Goal: Find specific page/section: Find specific page/section

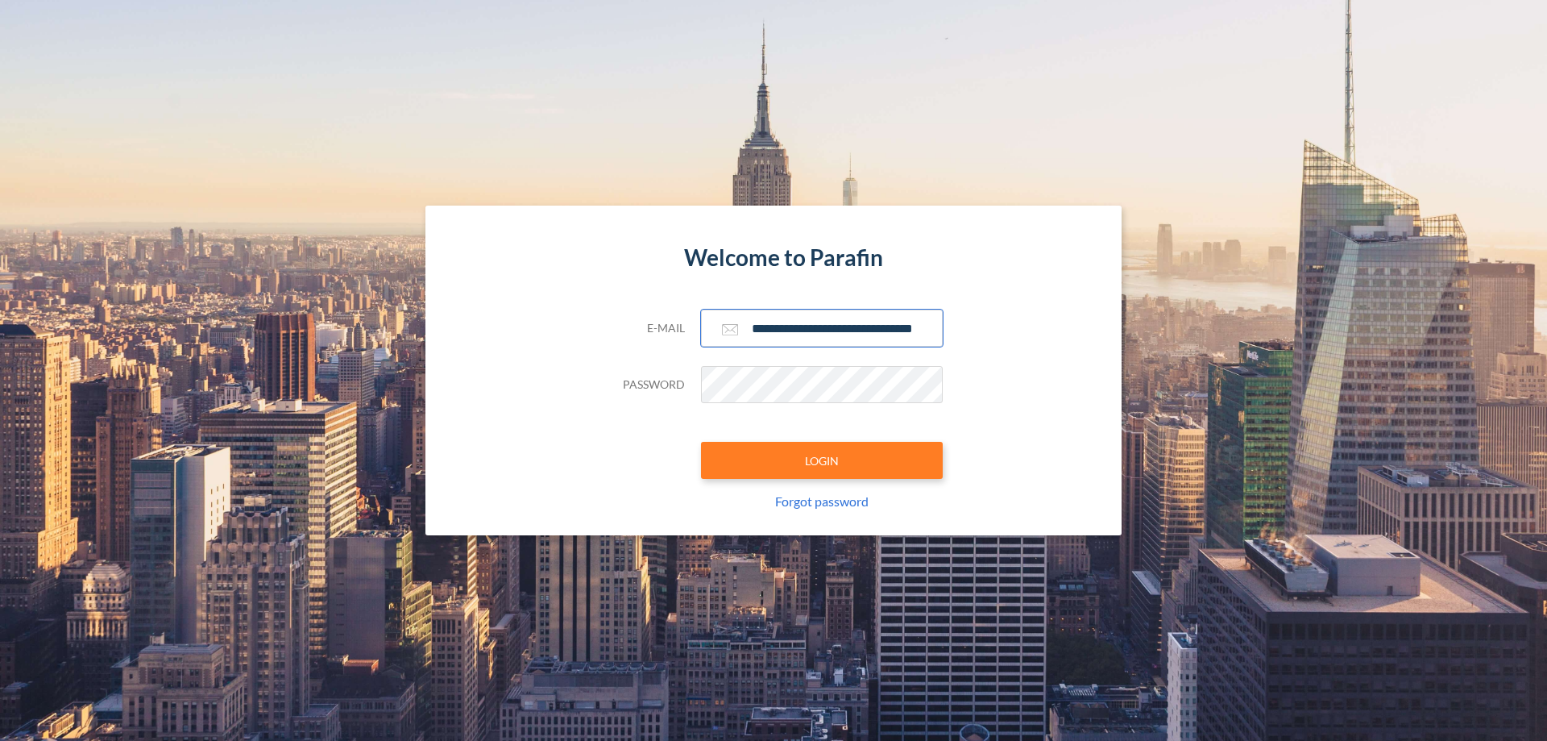
type input "**********"
click at [822, 460] on button "LOGIN" at bounding box center [822, 460] width 242 height 37
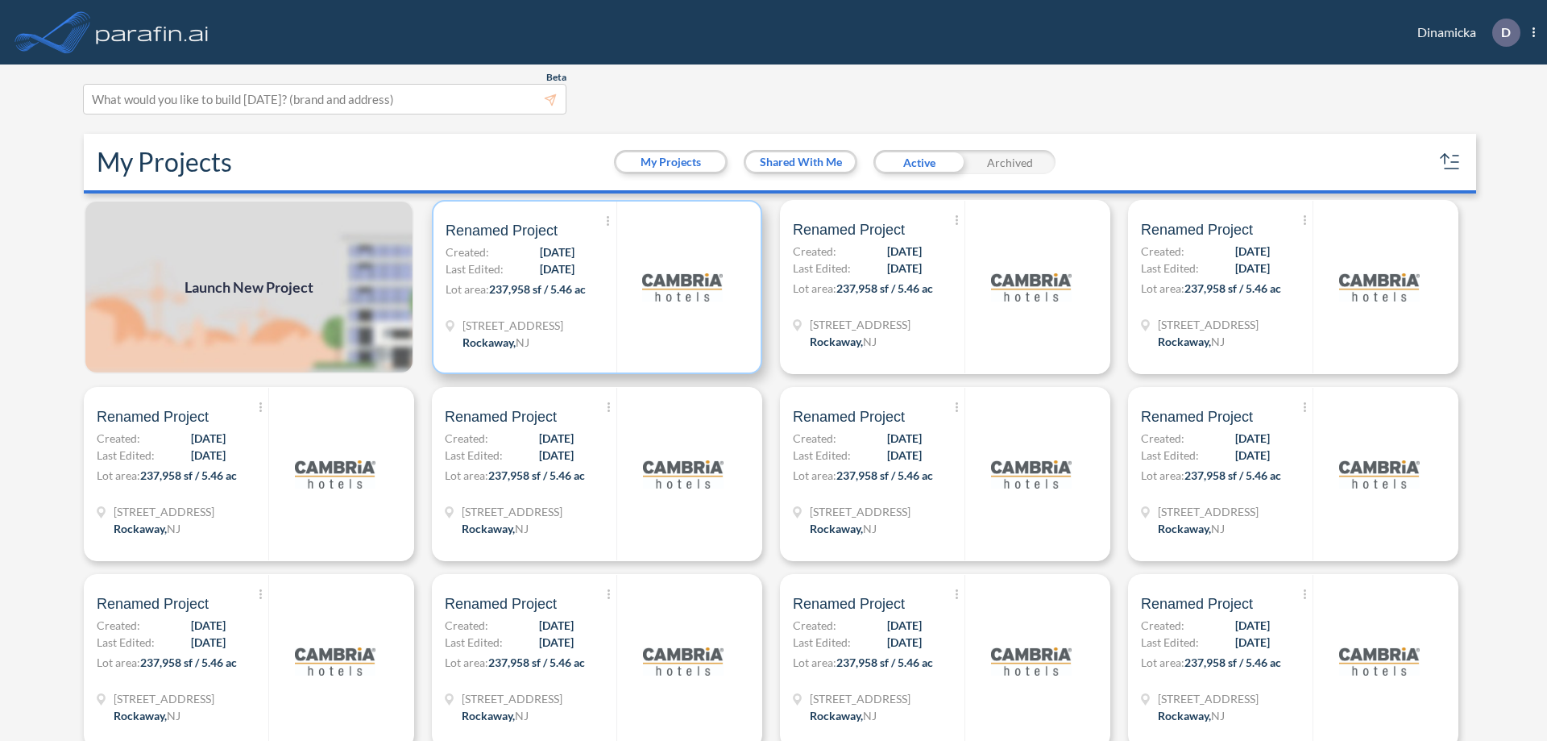
scroll to position [4, 0]
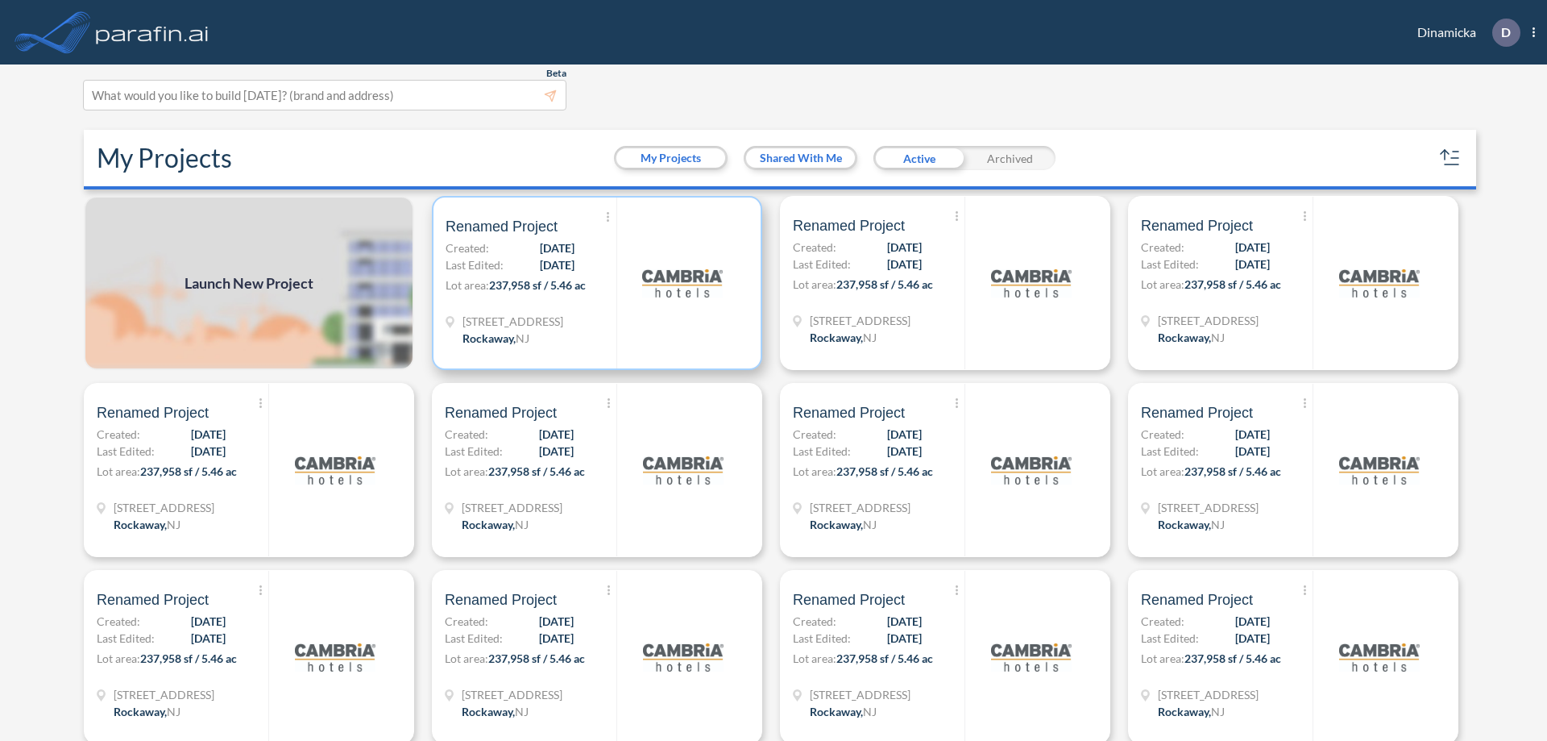
click at [594, 283] on p "Lot area: 237,958 sf / 5.46 ac" at bounding box center [531, 287] width 171 height 23
